Goal: Information Seeking & Learning: Understand process/instructions

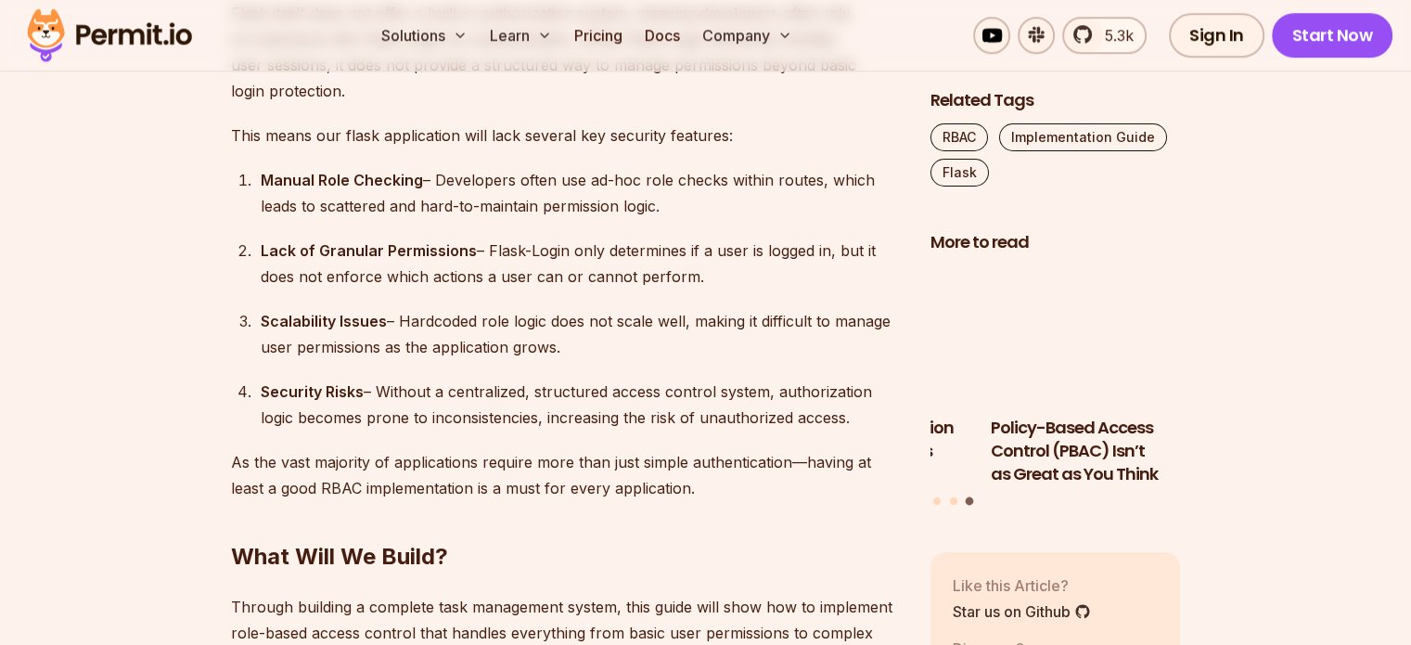
scroll to position [1562, 0]
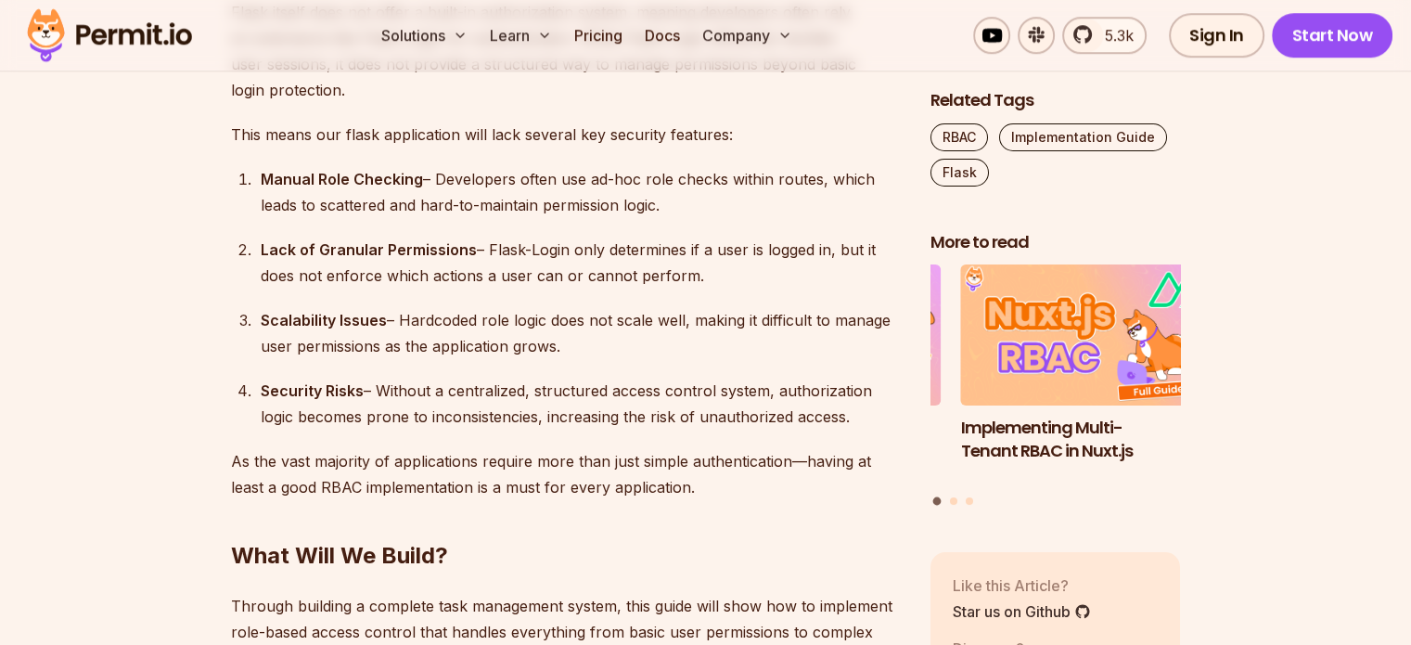
click at [823, 237] on div "Lack of Granular Permissions – Flask-Login only determines if a user is logged …" at bounding box center [581, 263] width 640 height 52
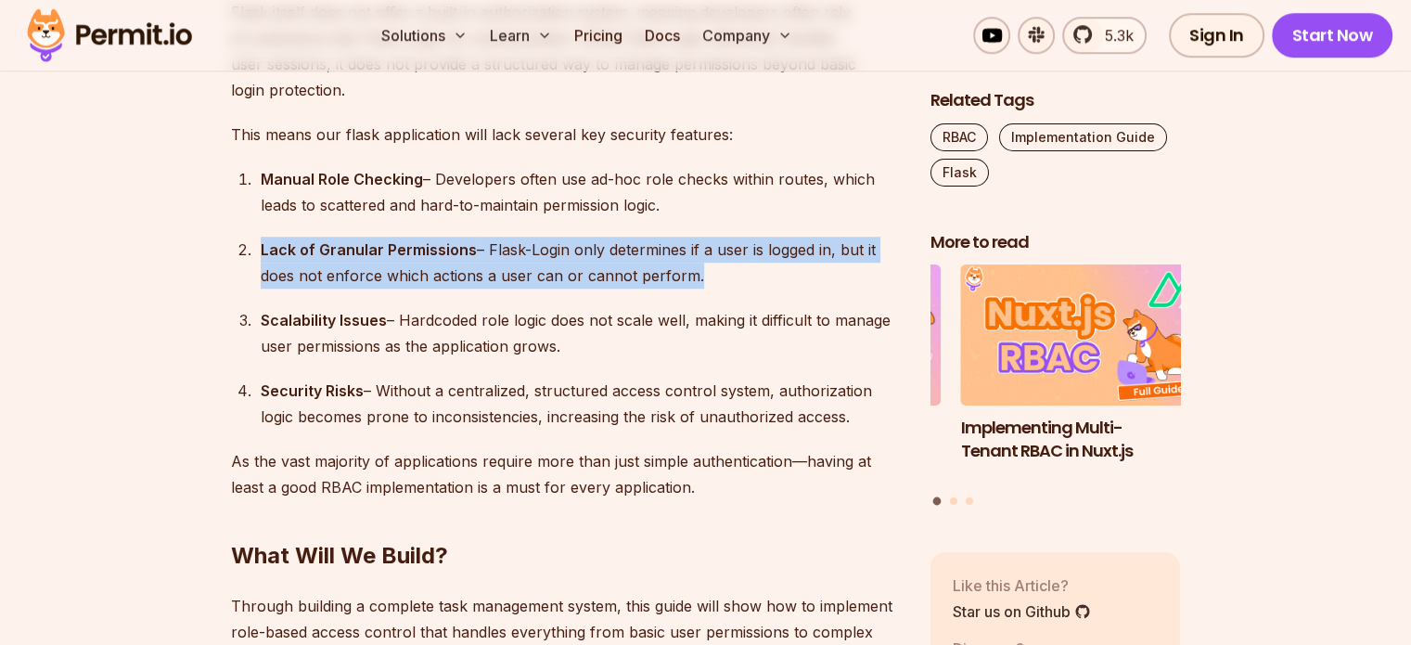
click at [823, 237] on div "Lack of Granular Permissions – Flask-Login only determines if a user is logged …" at bounding box center [581, 263] width 640 height 52
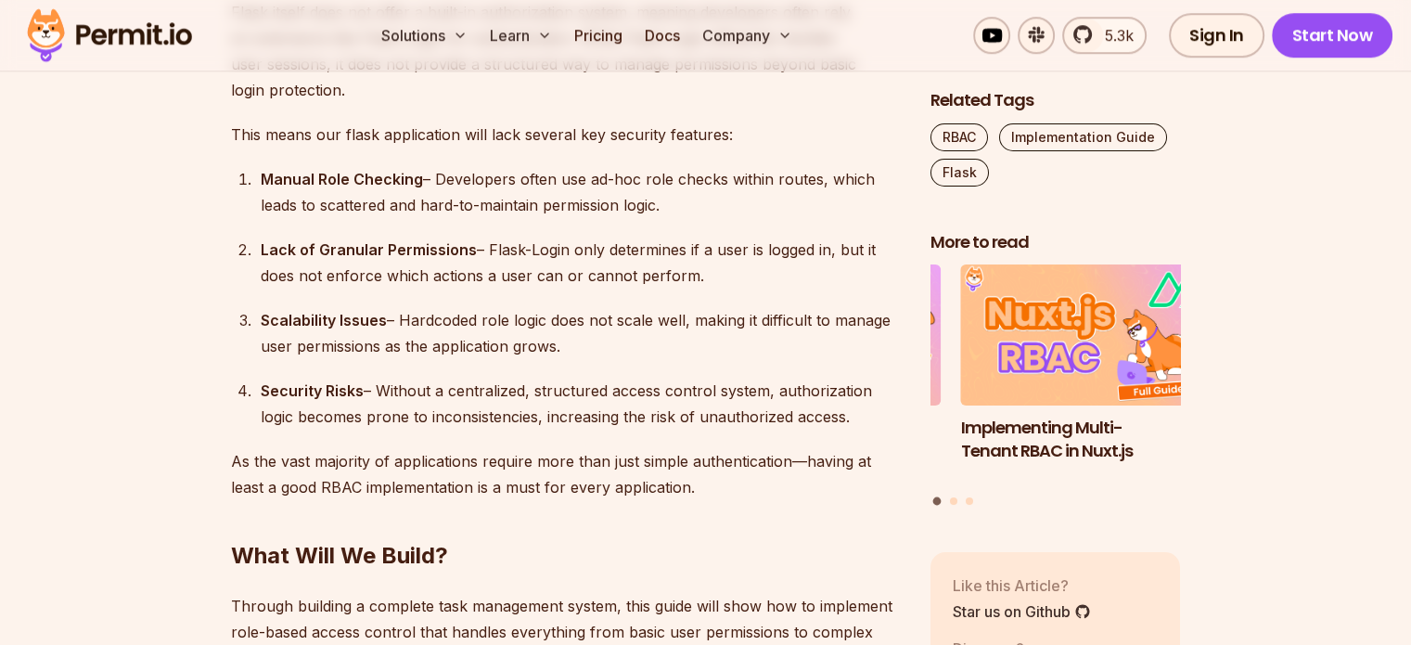
click at [803, 307] on div "Scalability Issues – Hardcoded role logic does not scale well, making it diffic…" at bounding box center [581, 333] width 640 height 52
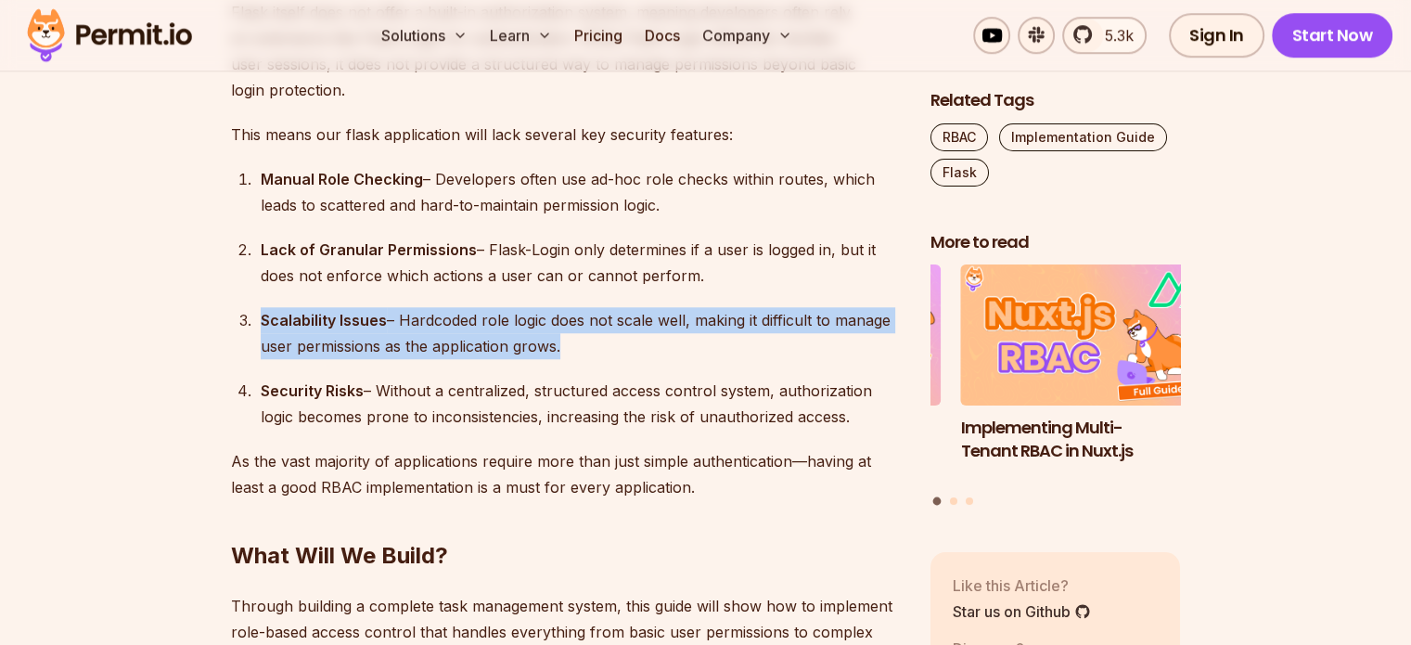
click at [803, 307] on div "Scalability Issues – Hardcoded role logic does not scale well, making it diffic…" at bounding box center [581, 333] width 640 height 52
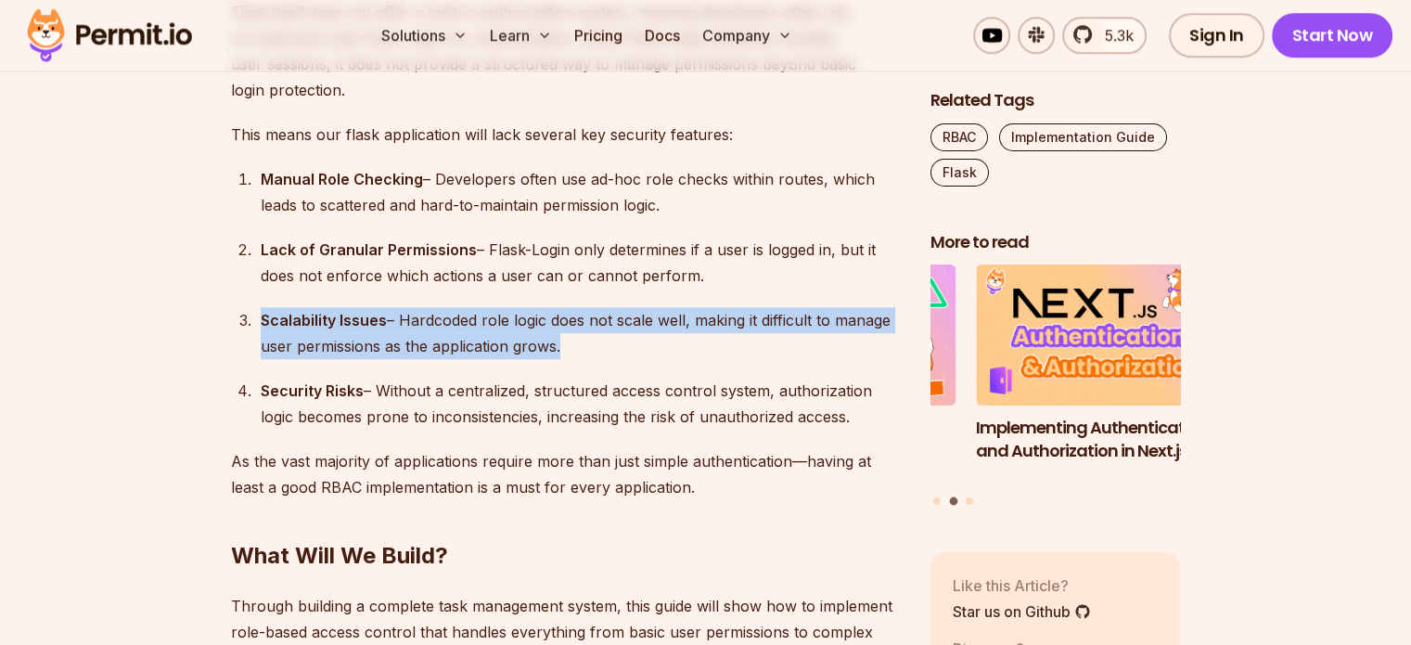
click at [803, 307] on div "Scalability Issues – Hardcoded role logic does not scale well, making it diffic…" at bounding box center [581, 333] width 640 height 52
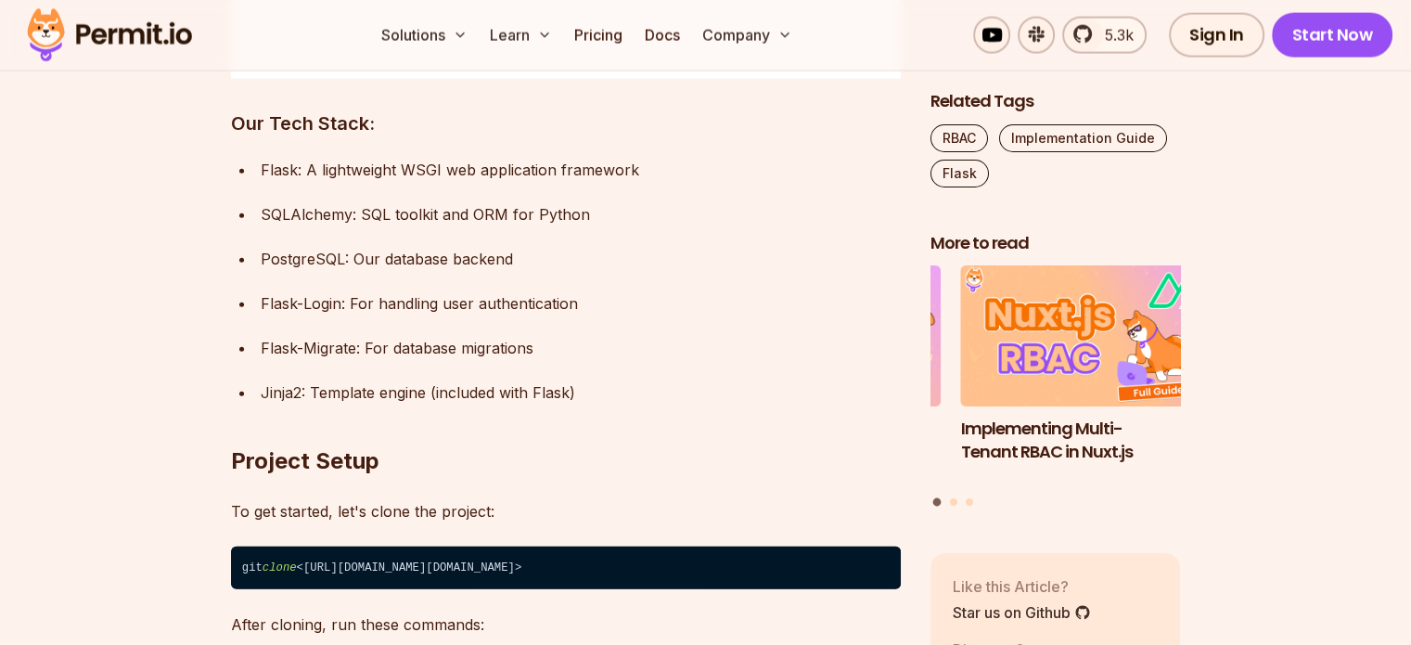
scroll to position [4346, 0]
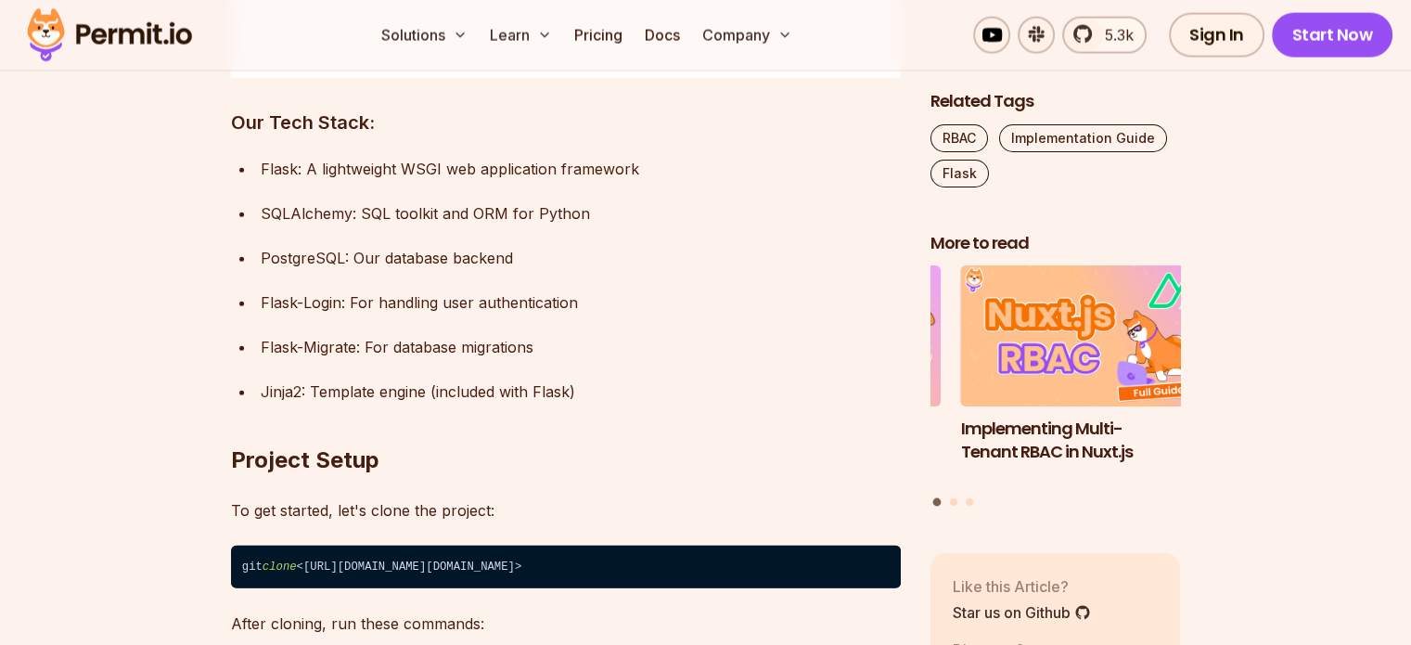
click at [432, 245] on div "PostgreSQL: Our database backend" at bounding box center [581, 258] width 640 height 26
click at [534, 334] on div "Flask-Migrate: For database migrations" at bounding box center [581, 347] width 640 height 26
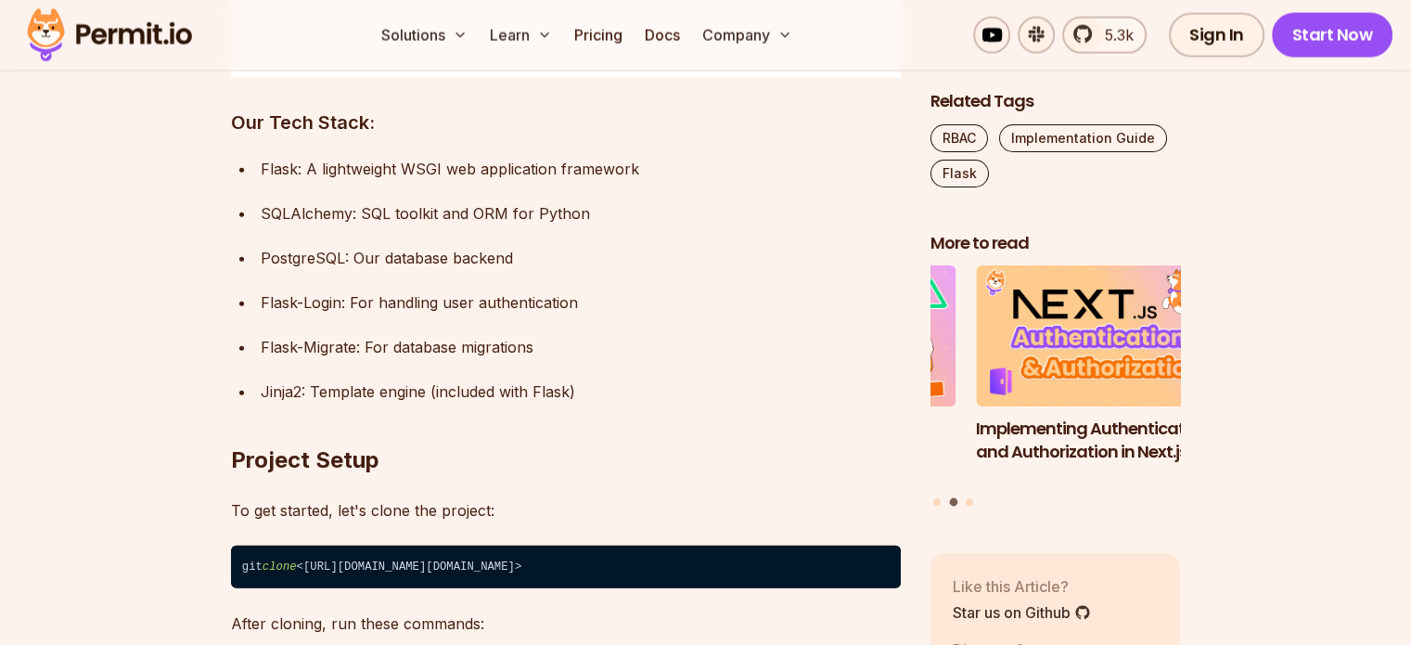
click at [534, 334] on div "Flask-Migrate: For database migrations" at bounding box center [581, 347] width 640 height 26
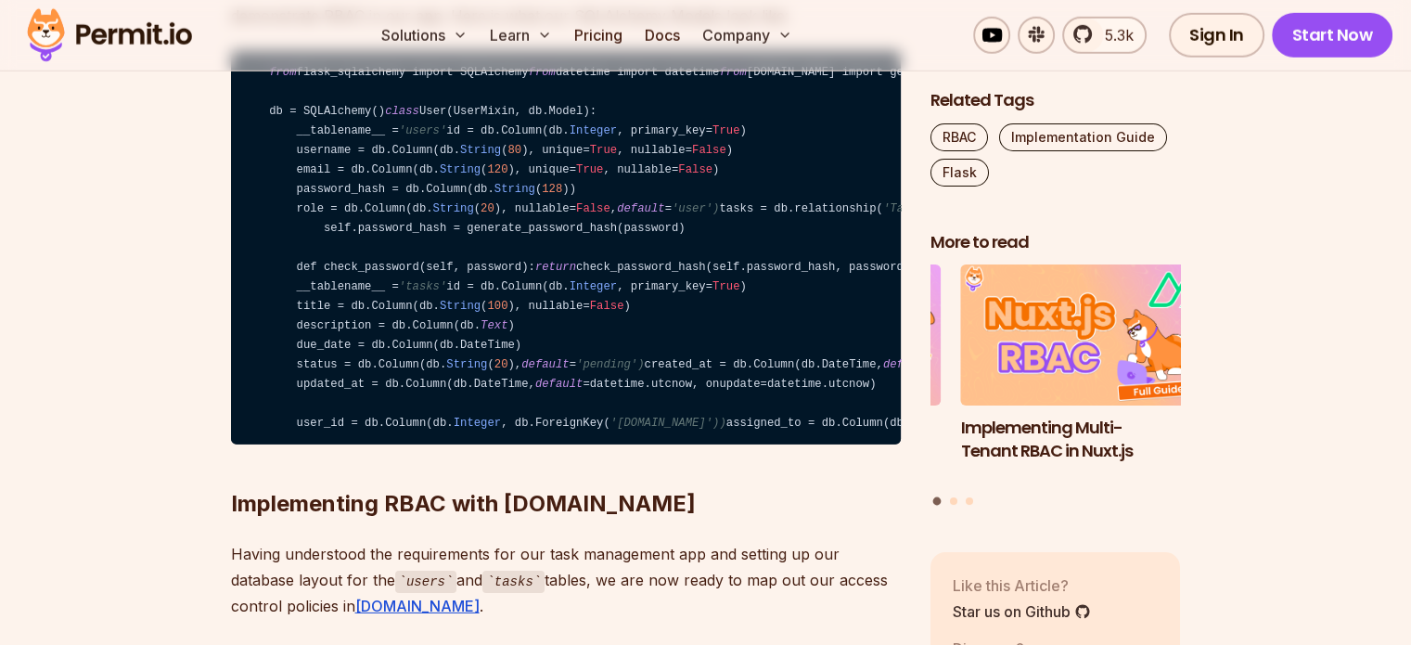
scroll to position [5705, 0]
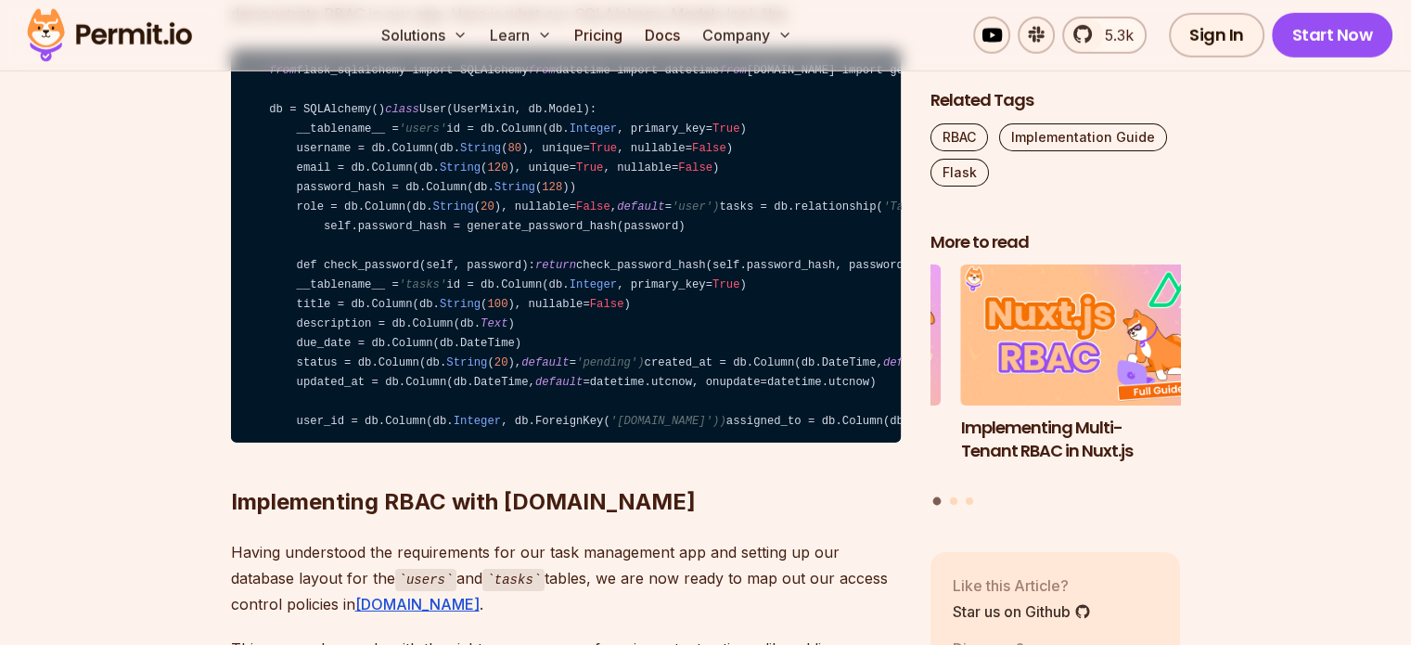
click at [672, 27] on p "For our app, we need just two tables for User and Tasks. These two tables are e…" at bounding box center [566, 1] width 670 height 52
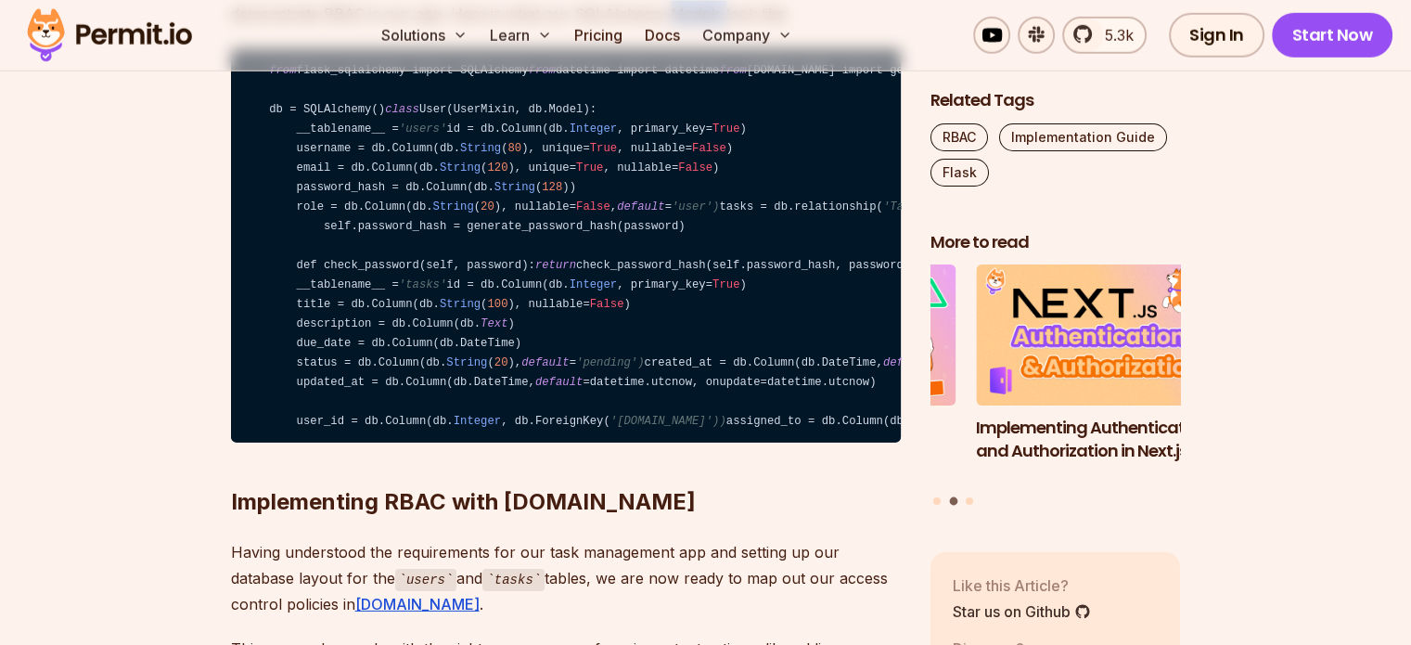
click at [672, 27] on p "For our app, we need just two tables for User and Tasks. These two tables are e…" at bounding box center [566, 1] width 670 height 52
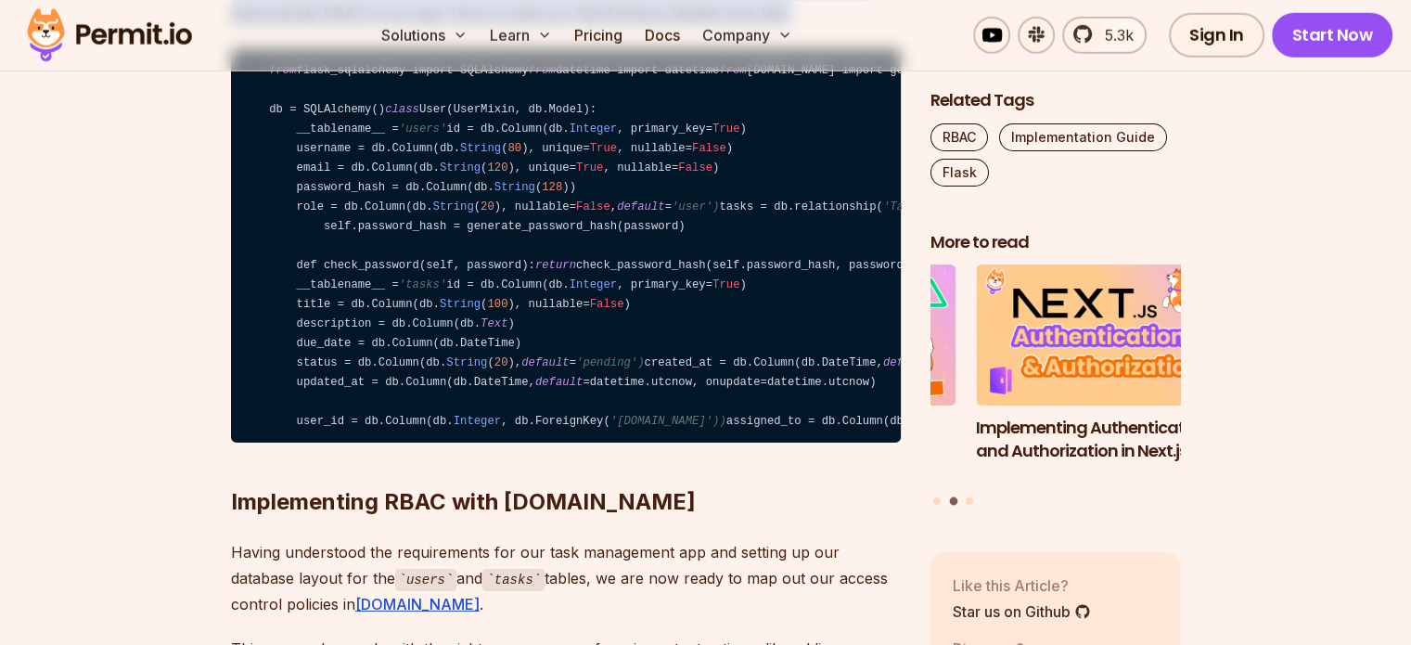
click at [672, 27] on p "For our app, we need just two tables for User and Tasks. These two tables are e…" at bounding box center [566, 1] width 670 height 52
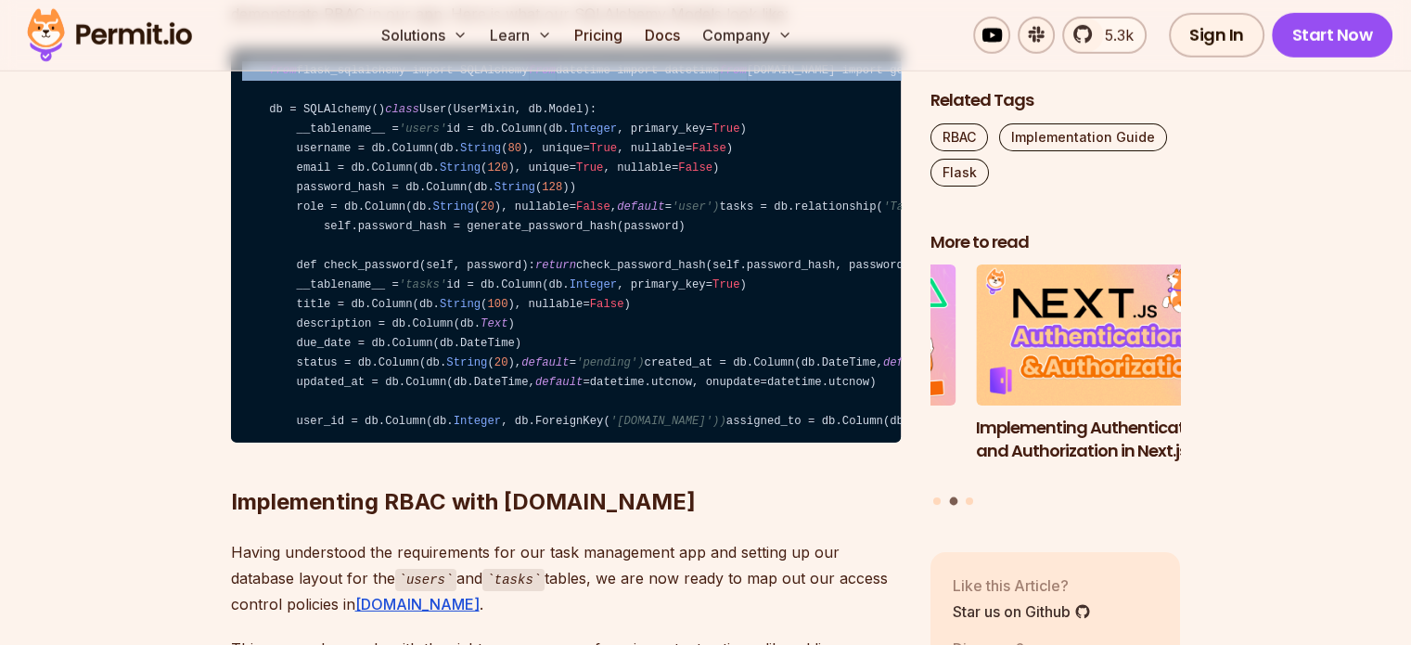
drag, startPoint x: 608, startPoint y: 227, endPoint x: 221, endPoint y: 146, distance: 395.4
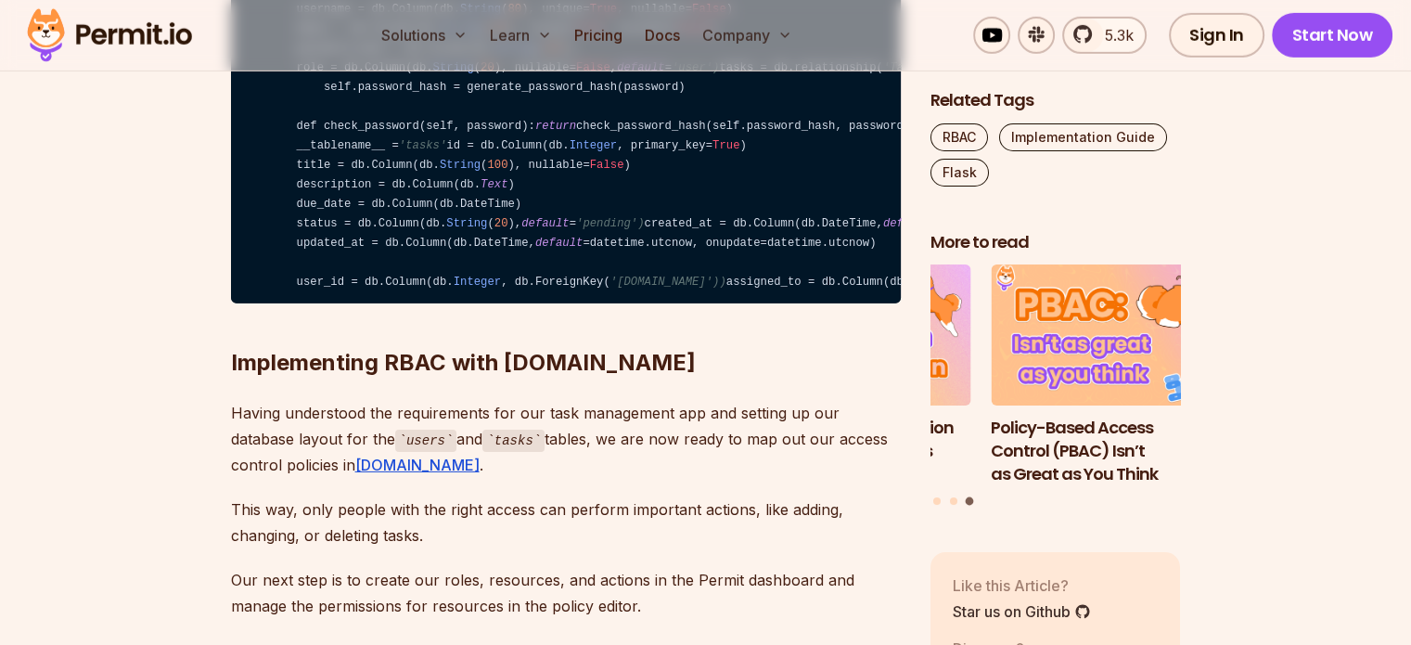
scroll to position [5882, 0]
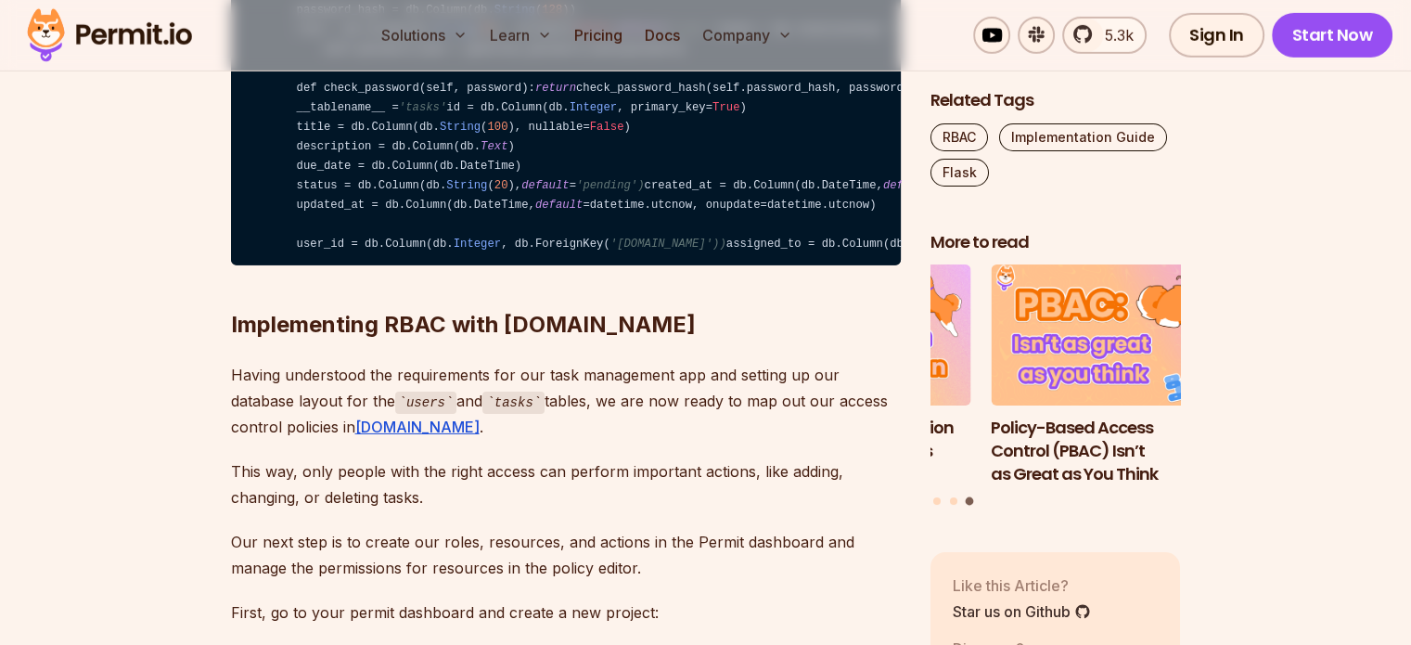
click at [362, 136] on code "from flask_sqlalchemy import SQLAlchemy from datetime import datetime from [DOM…" at bounding box center [566, 68] width 670 height 393
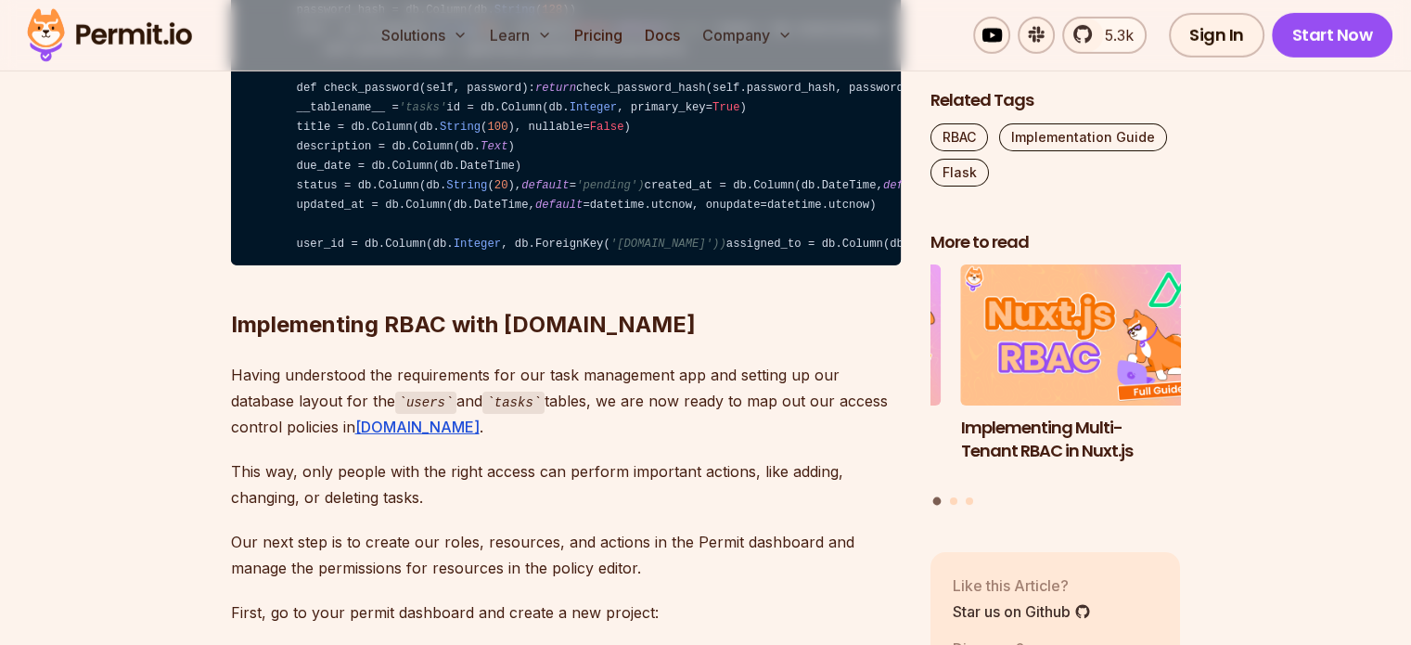
drag, startPoint x: 292, startPoint y: 187, endPoint x: 750, endPoint y: 406, distance: 507.1
click at [750, 265] on code "from flask_sqlalchemy import SQLAlchemy from datetime import datetime from [DOM…" at bounding box center [566, 68] width 670 height 393
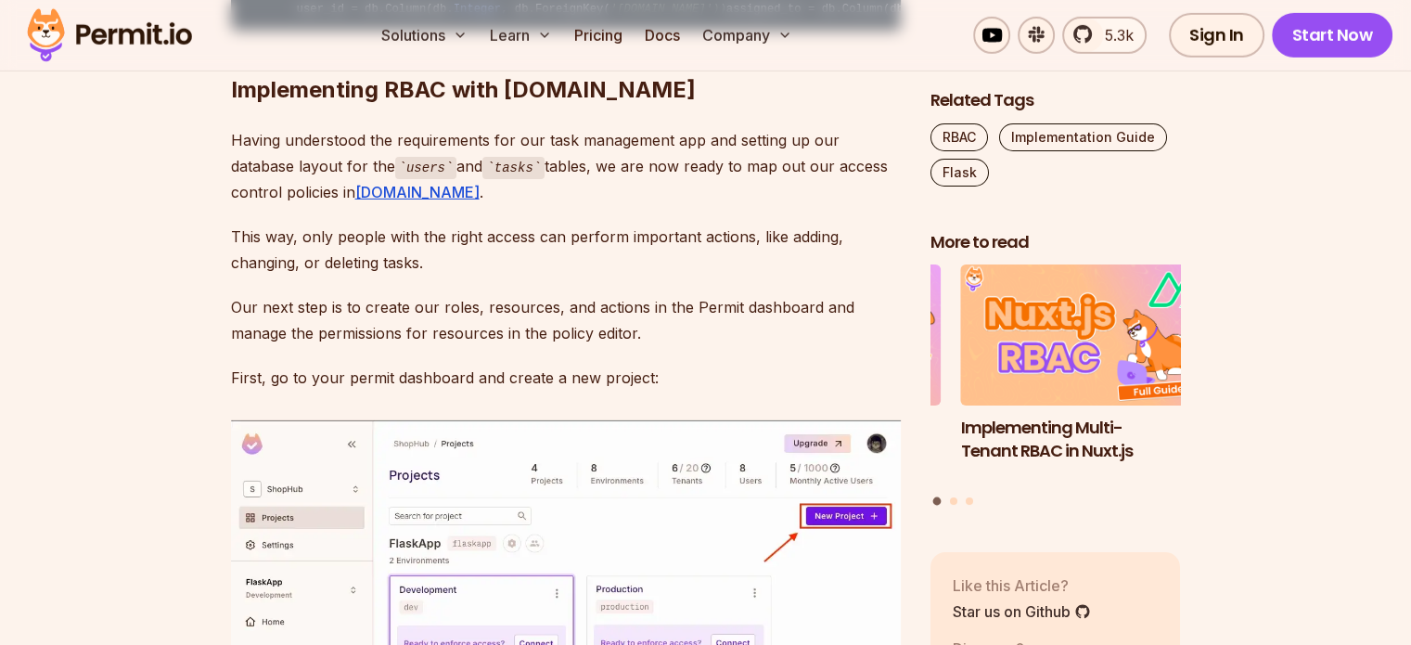
scroll to position [6116, 0]
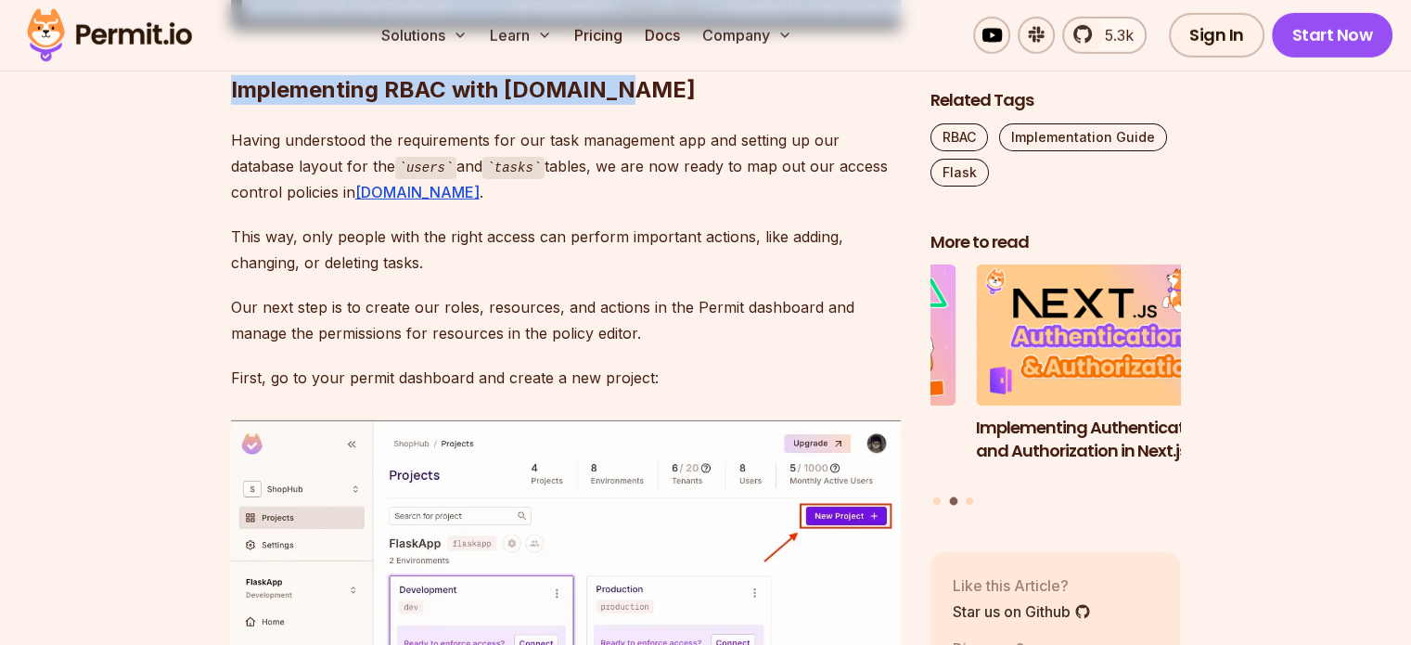
drag, startPoint x: 289, startPoint y: 264, endPoint x: 807, endPoint y: 446, distance: 549.6
click at [807, 105] on h2 "Implementing RBAC with [DOMAIN_NAME]" at bounding box center [566, 53] width 670 height 104
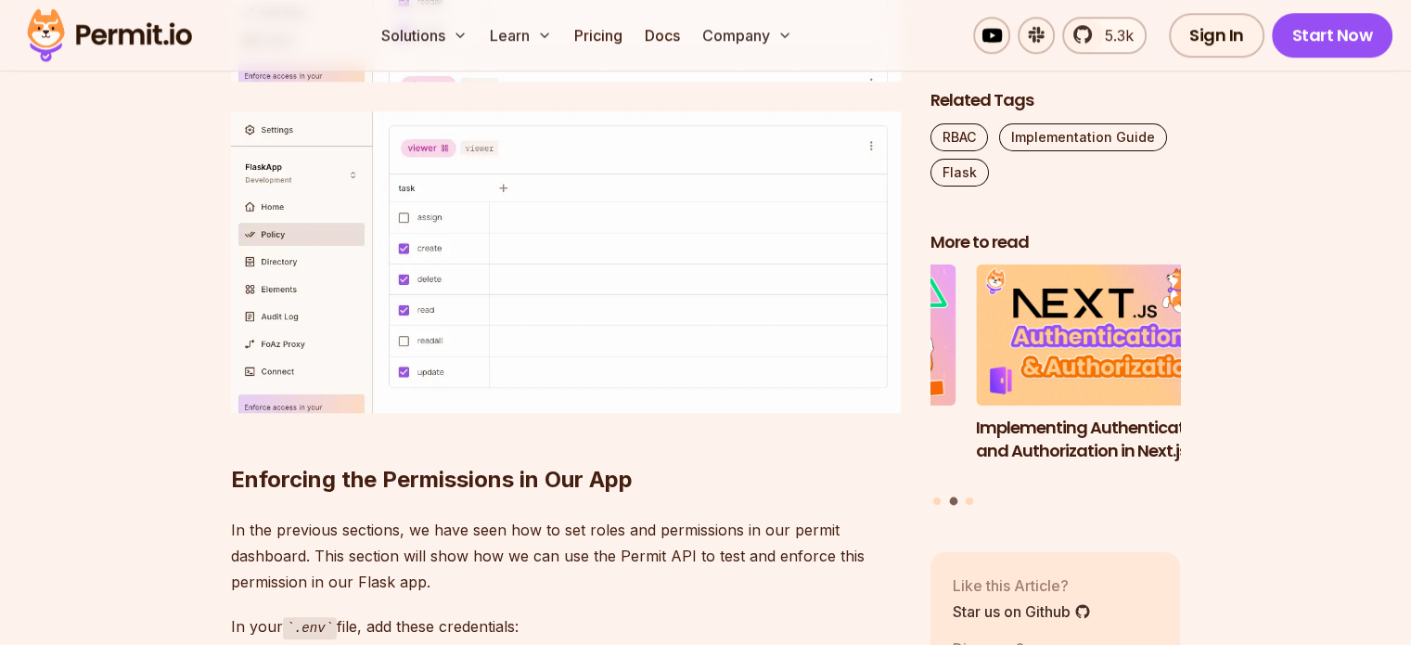
scroll to position [8709, 0]
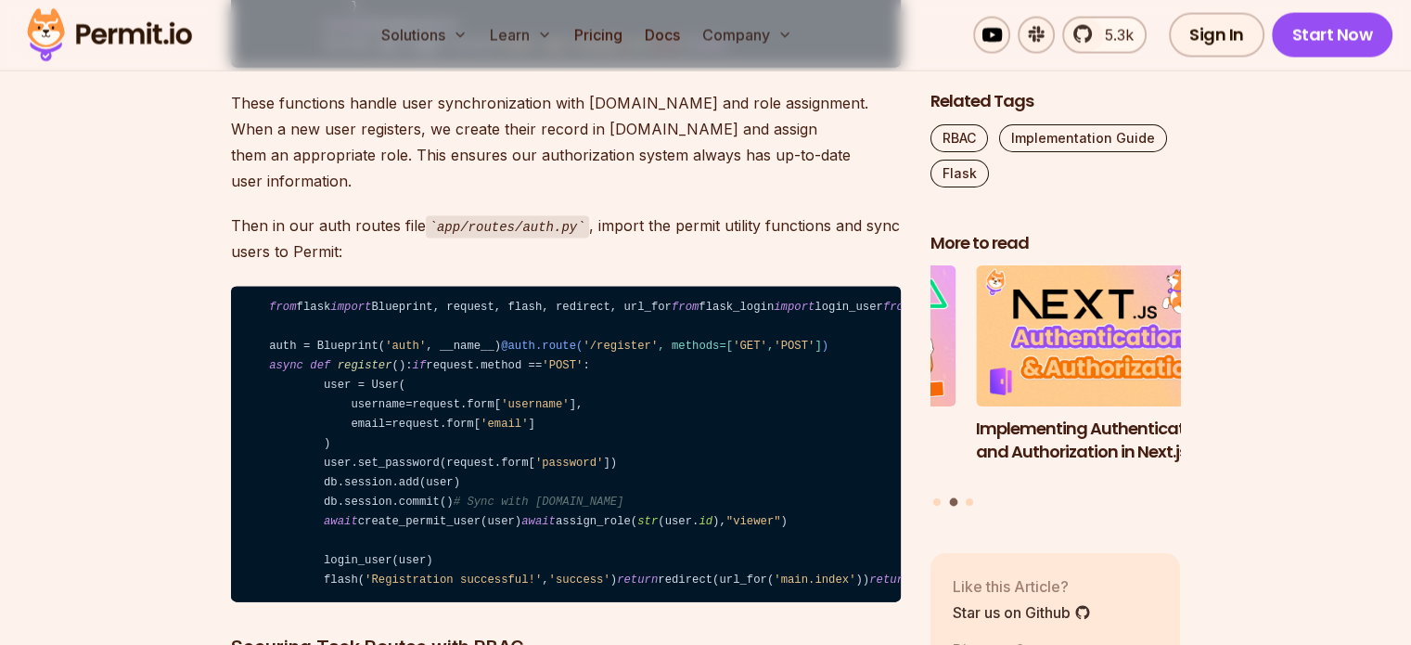
scroll to position [10877, 0]
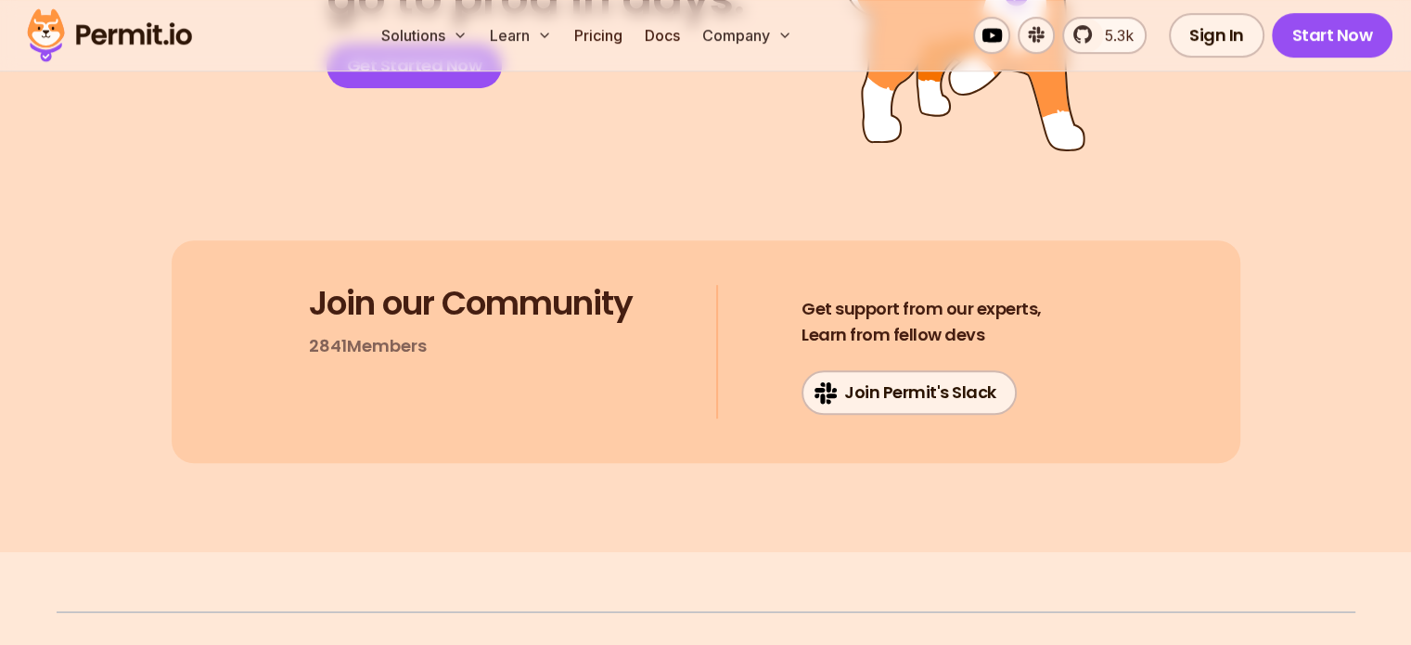
scroll to position [15123, 0]
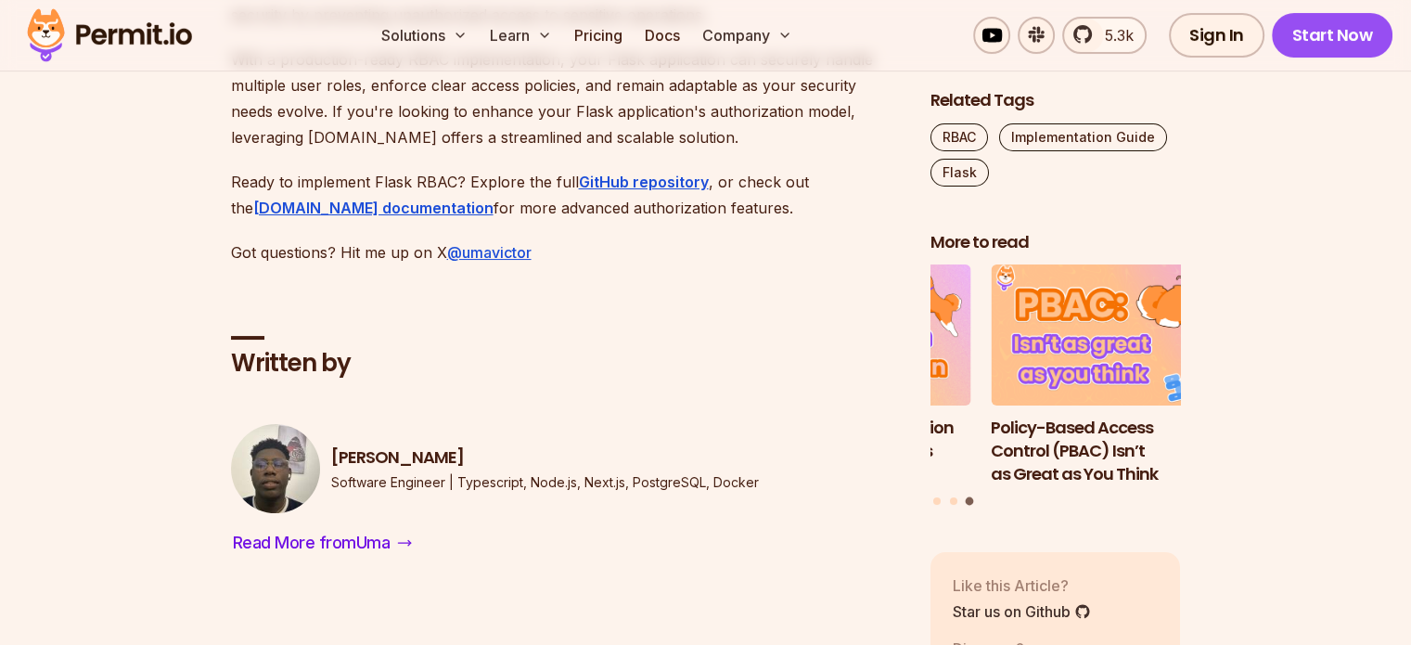
scroll to position [14256, 0]
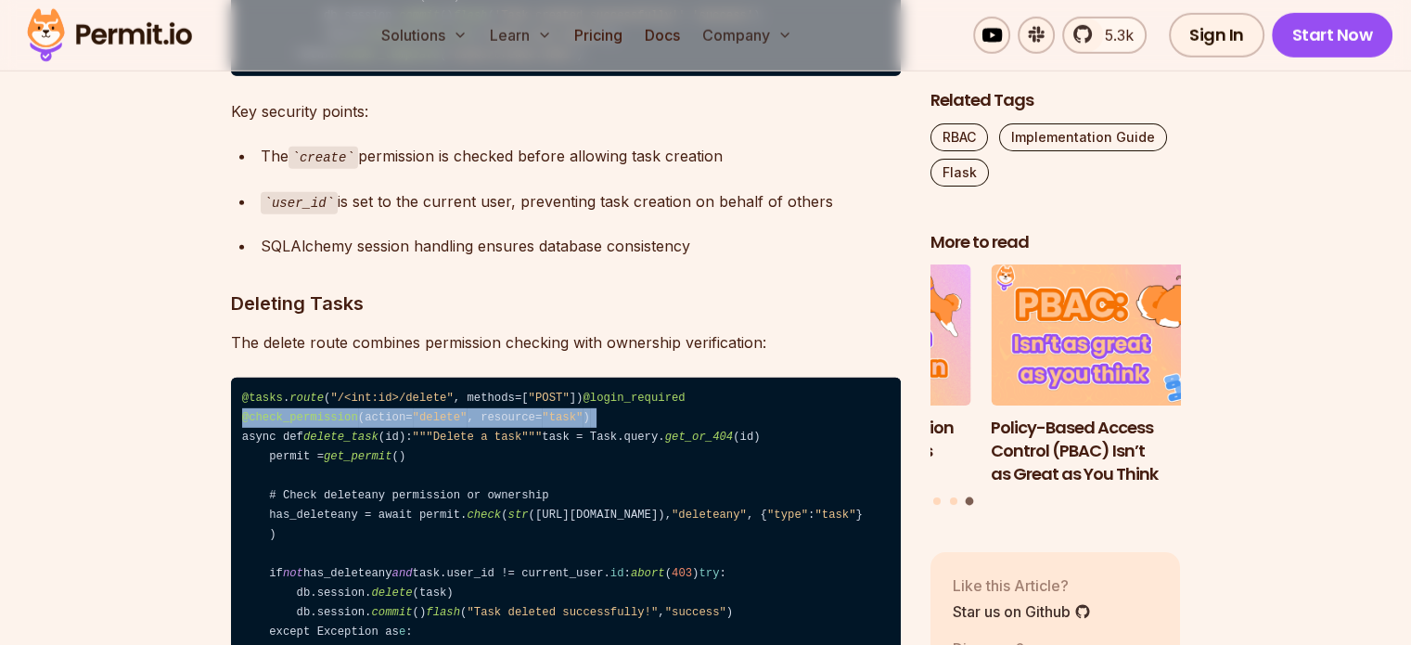
scroll to position [12678, 0]
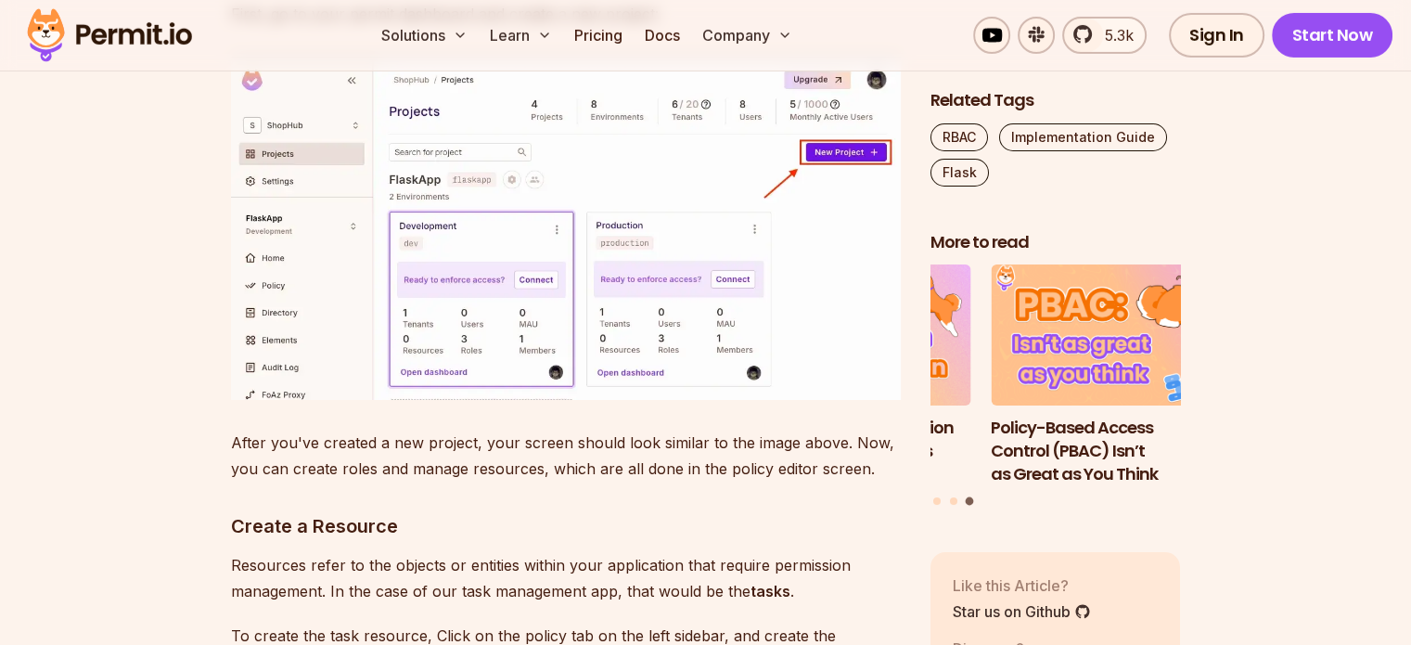
scroll to position [6480, 0]
